Goal: Task Accomplishment & Management: Manage account settings

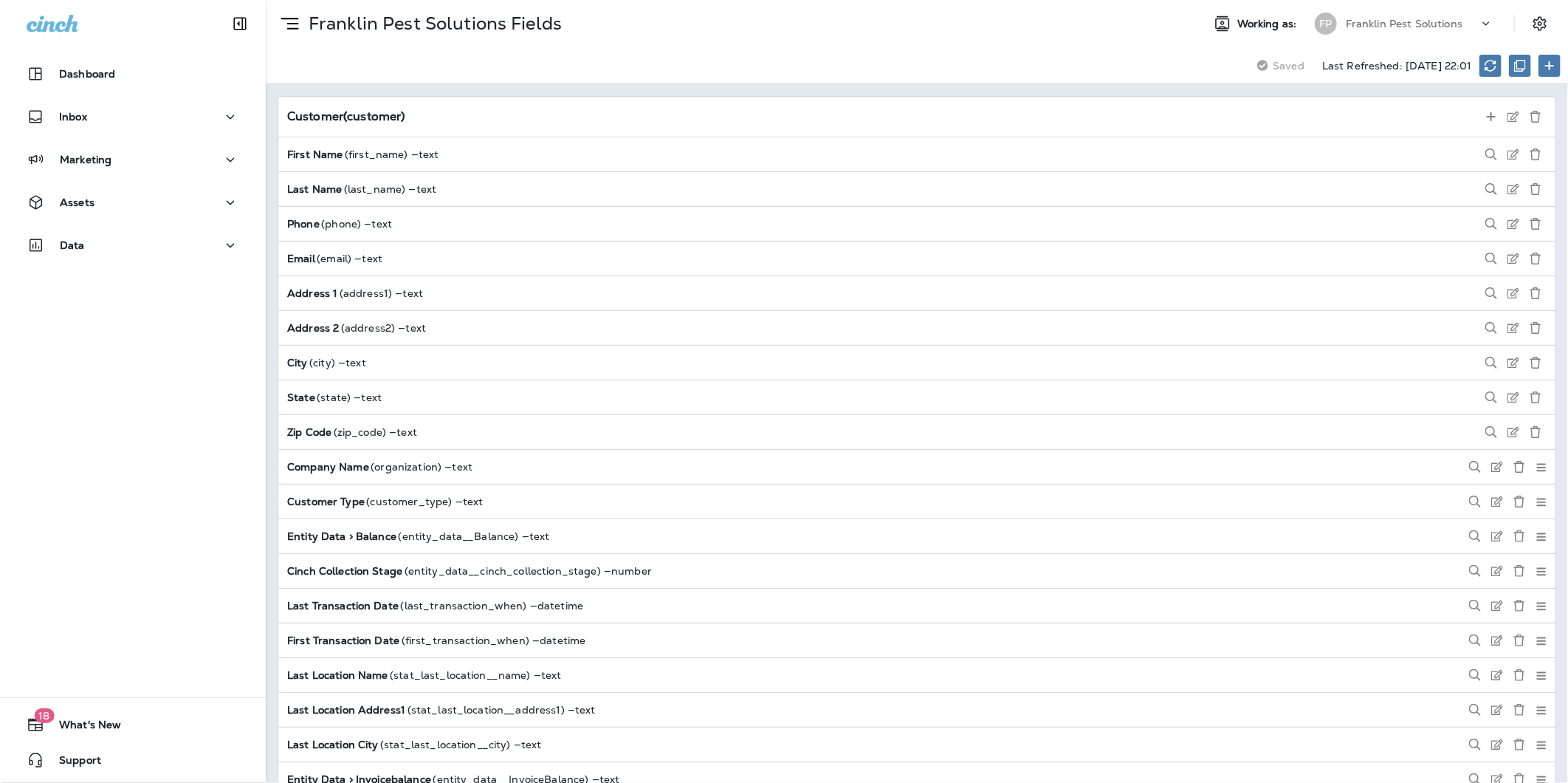
scroll to position [1368, 0]
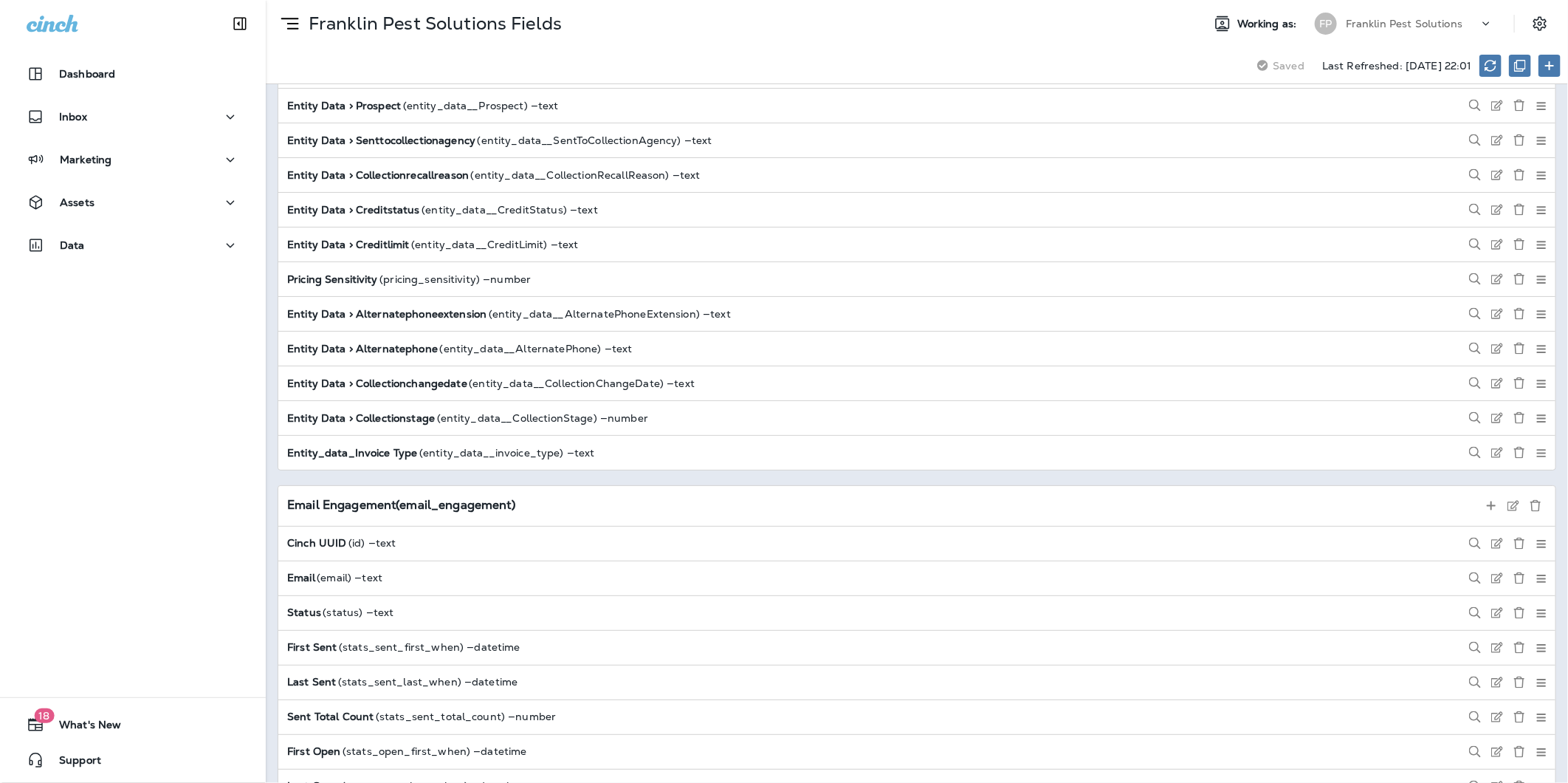
click at [1364, 24] on p "Franklin Pest Solutions" at bounding box center [1404, 24] width 117 height 12
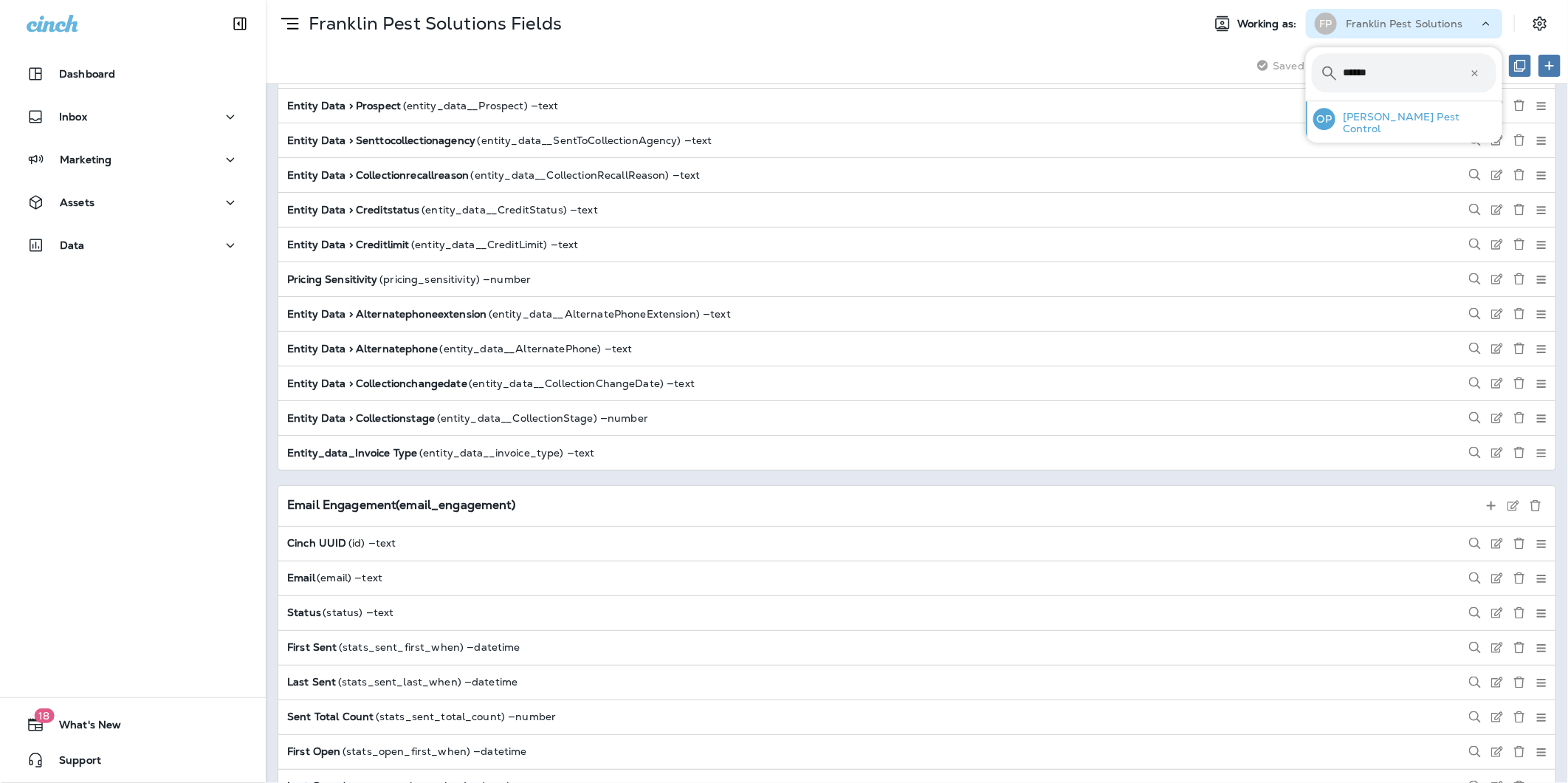
type input "******"
click at [1374, 121] on p "[PERSON_NAME] Pest Control" at bounding box center [1416, 122] width 161 height 23
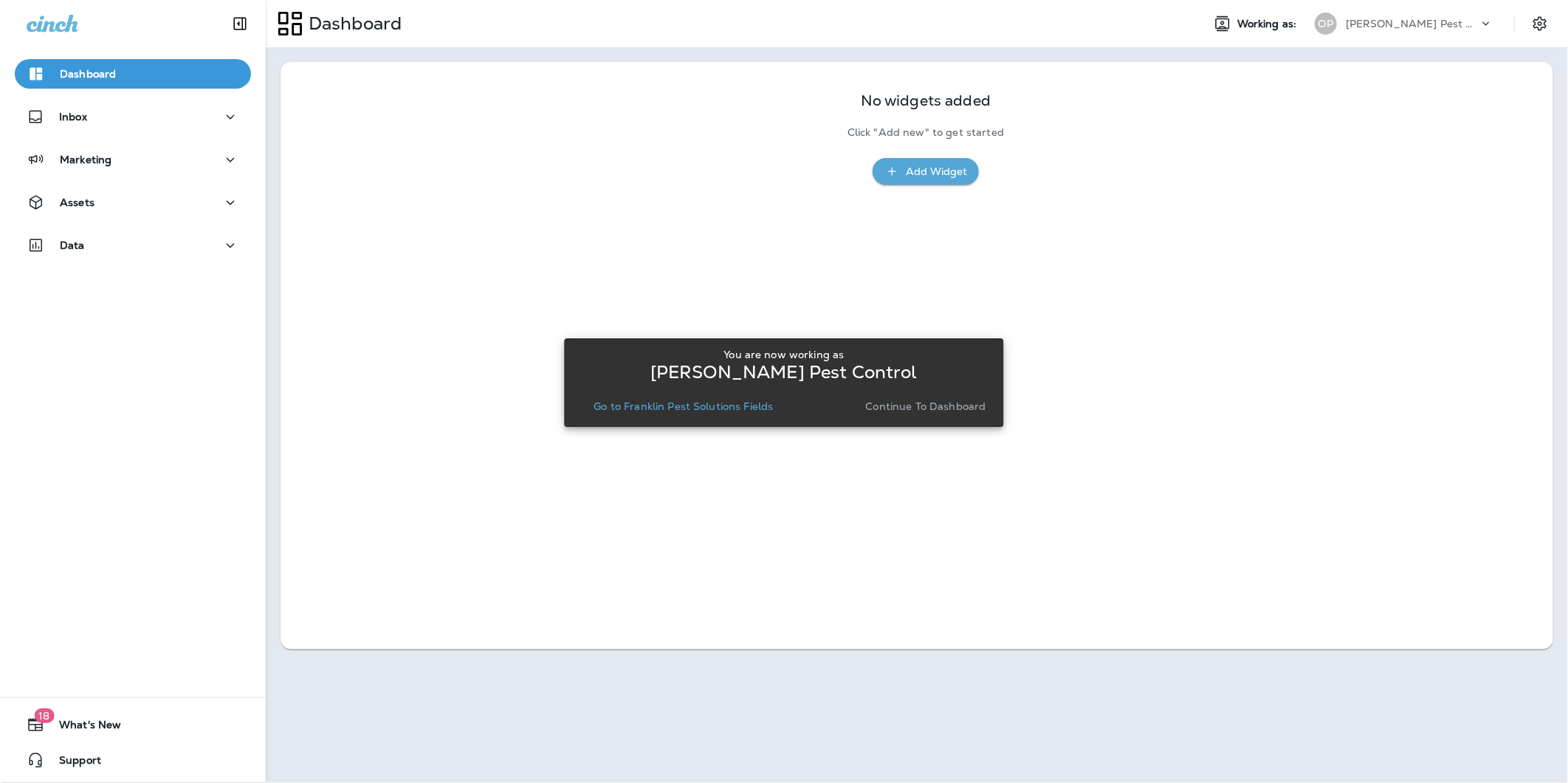
click at [940, 404] on p "Continue to Dashboard" at bounding box center [926, 406] width 120 height 12
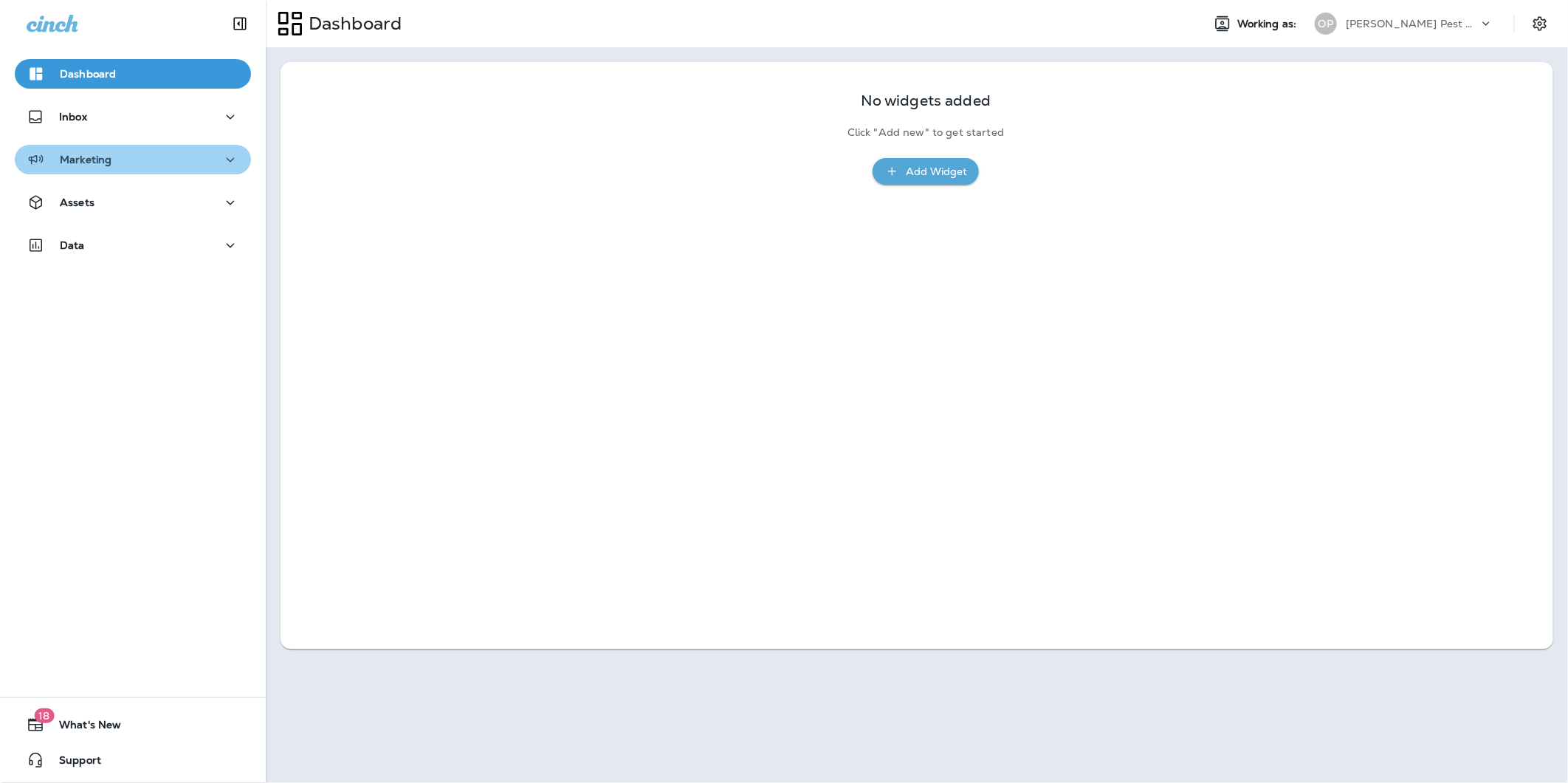
click at [136, 153] on div "Marketing" at bounding box center [133, 159] width 213 height 18
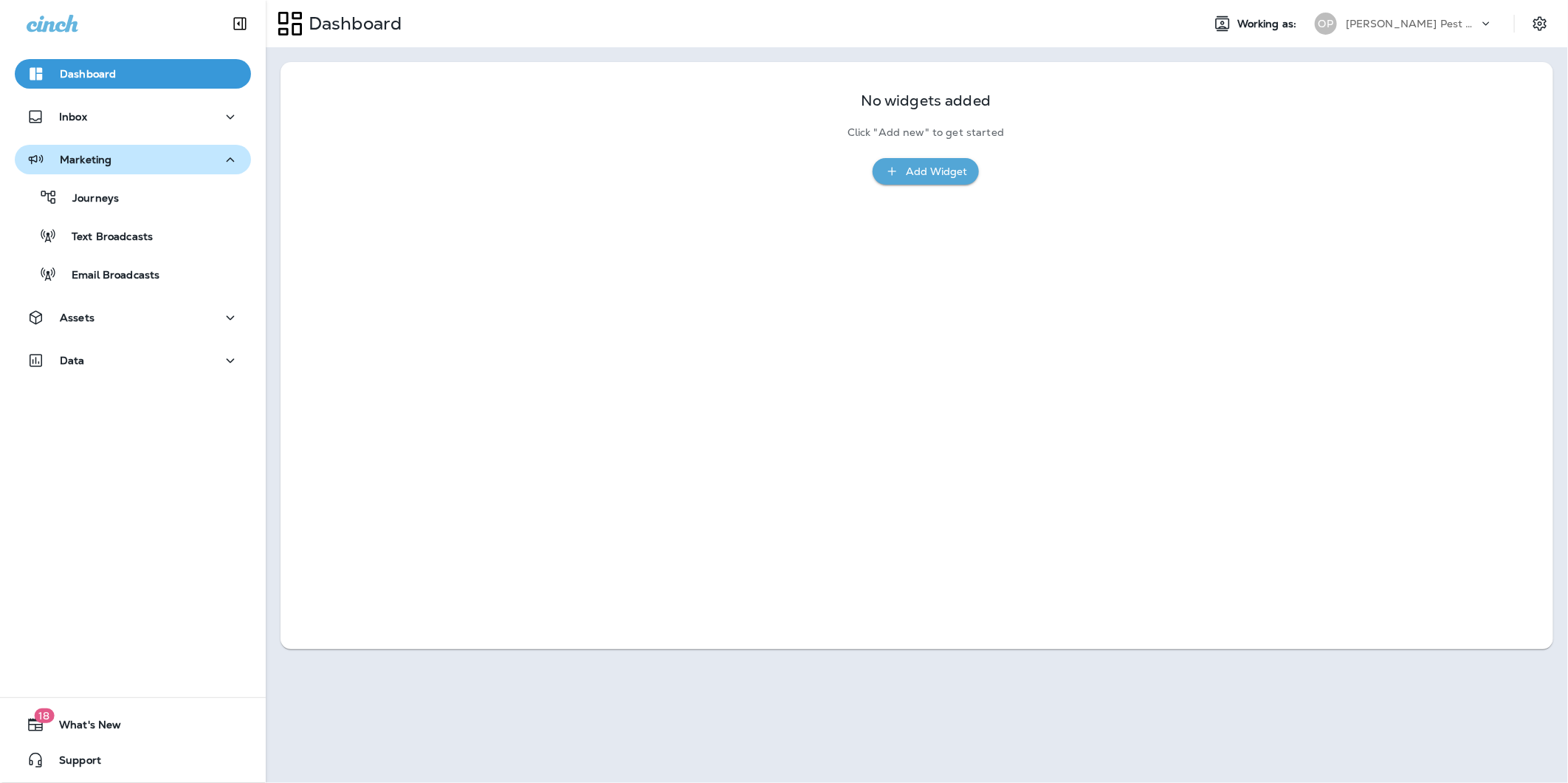
click at [126, 197] on div "Journeys" at bounding box center [133, 197] width 225 height 22
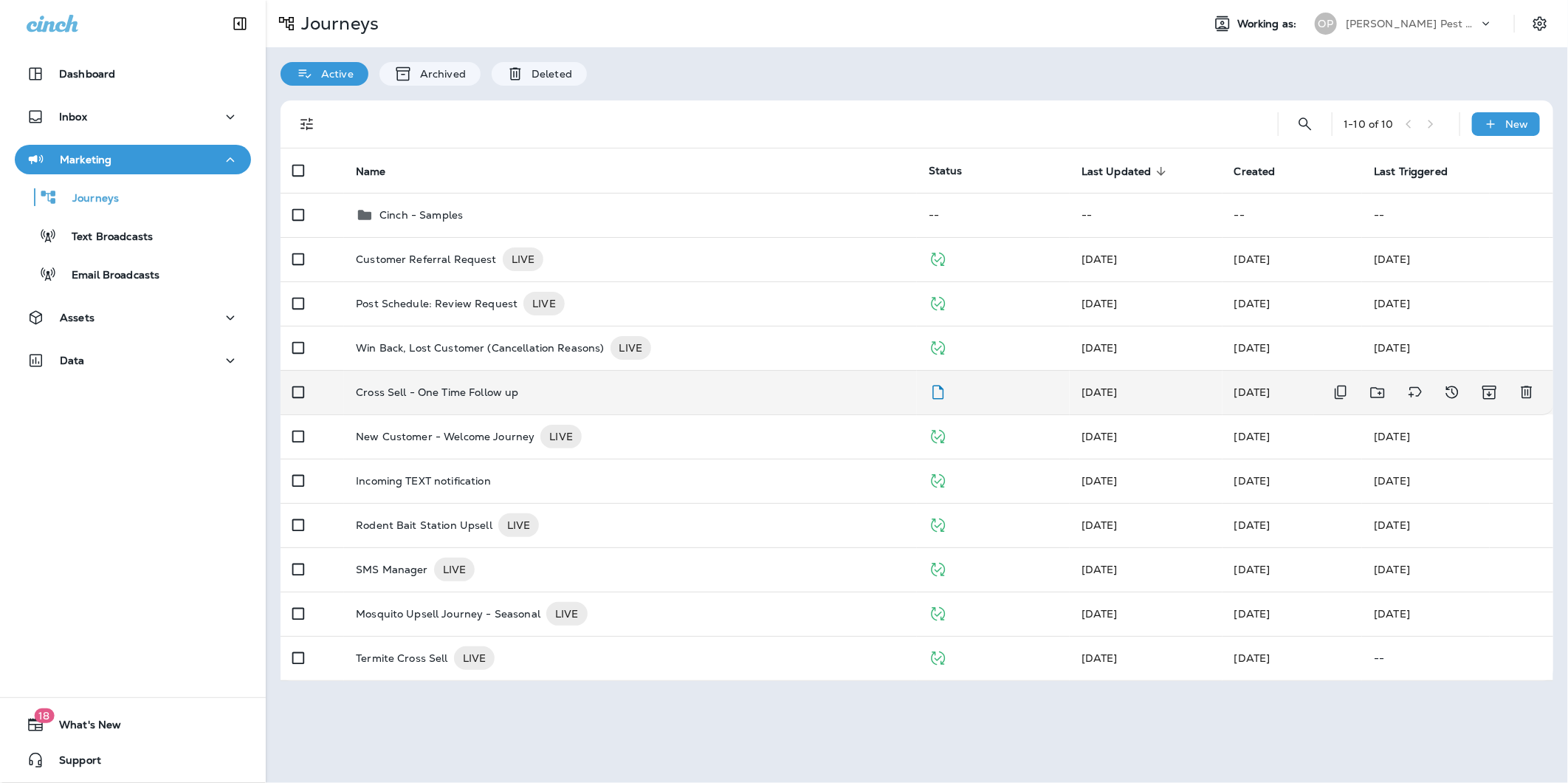
click at [660, 395] on div "Cross Sell - One Time Follow up" at bounding box center [631, 392] width 549 height 12
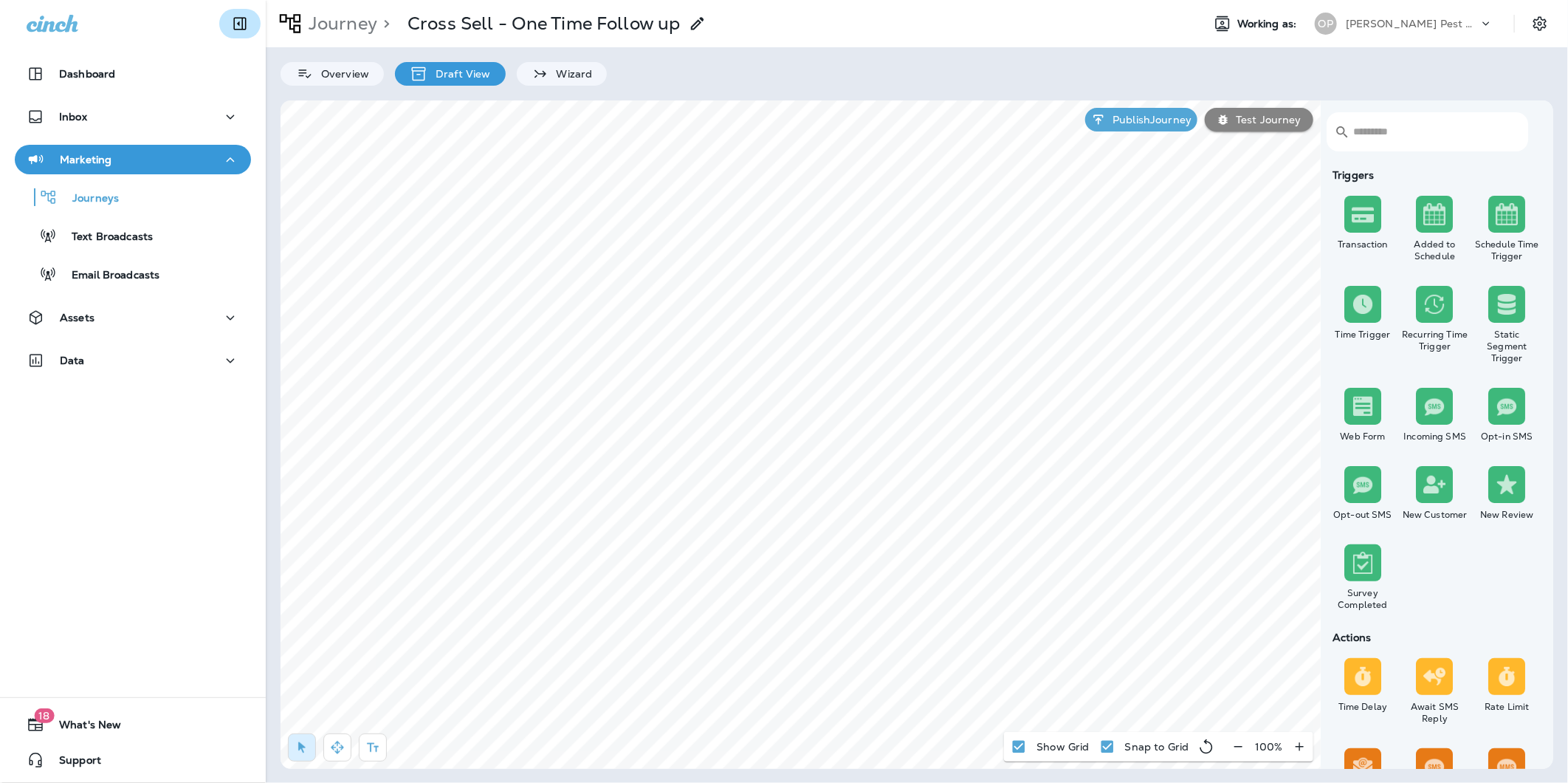
click at [234, 29] on icon "Collapse Sidebar" at bounding box center [240, 24] width 13 height 13
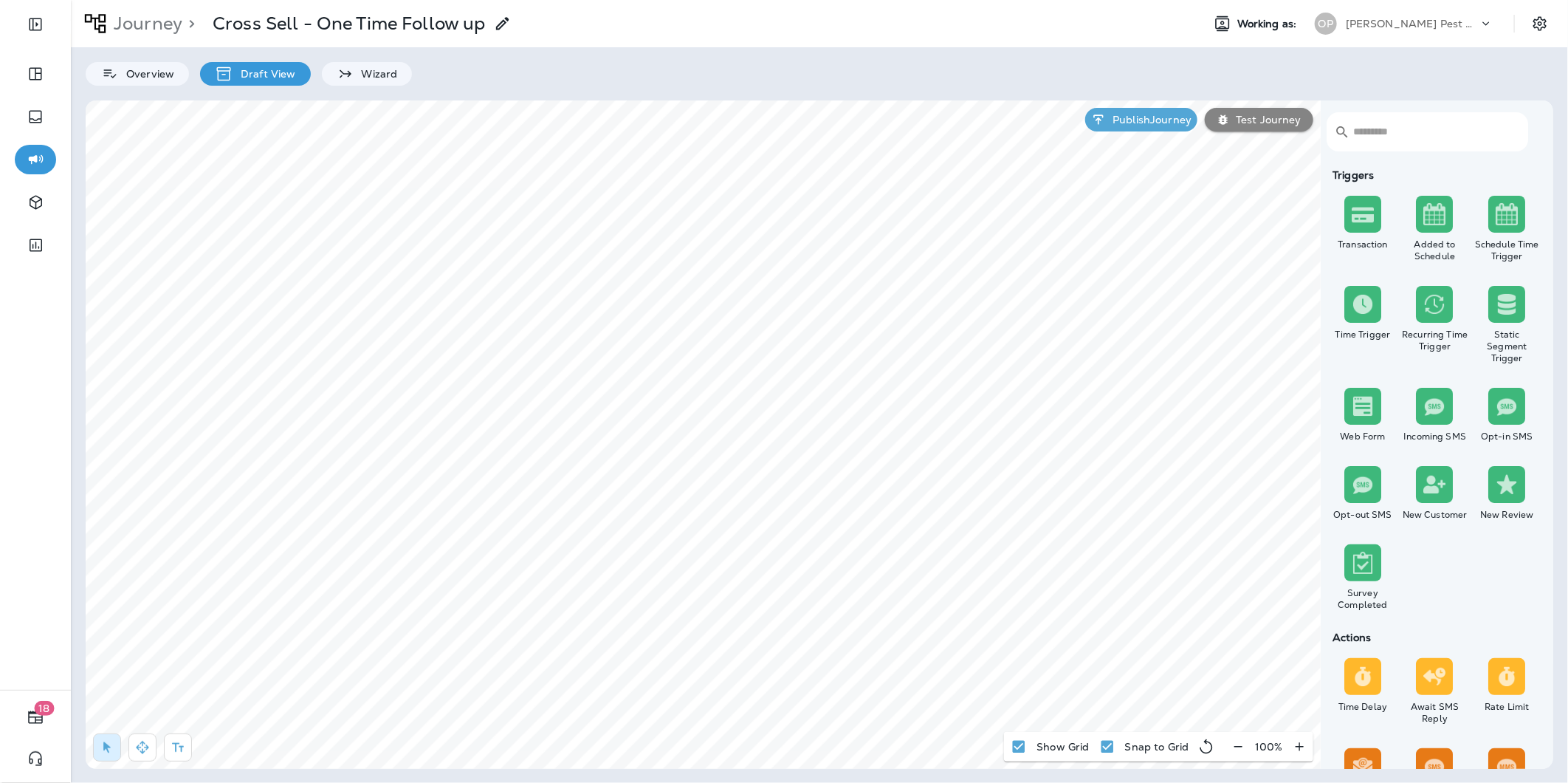
click at [1383, 28] on p "[PERSON_NAME] Pest Control" at bounding box center [1412, 24] width 133 height 12
